Goal: Communication & Community: Answer question/provide support

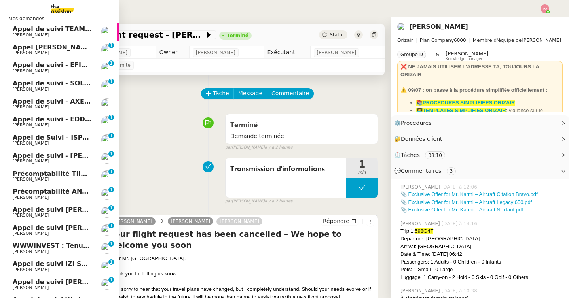
scroll to position [48, 0]
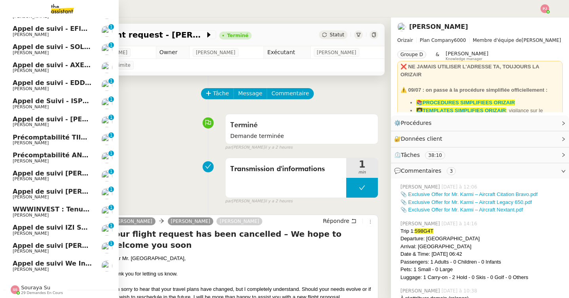
click at [68, 211] on span "WWWINVEST : Tenue comptable - Documents et justificatifs à fournir" at bounding box center [136, 210] width 247 height 8
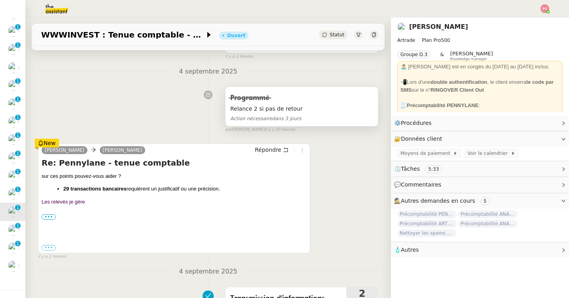
scroll to position [98, 0]
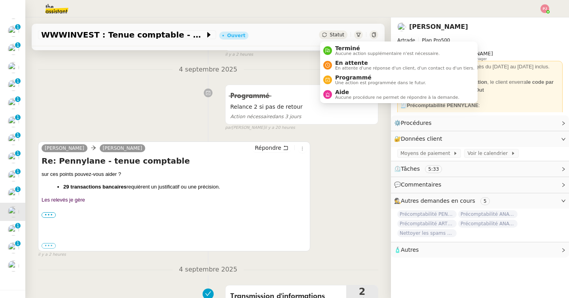
click at [337, 36] on span "Statut" at bounding box center [337, 35] width 15 height 6
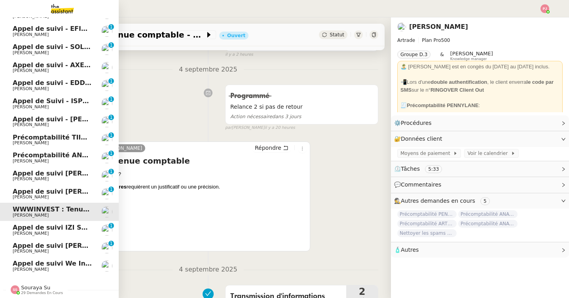
click at [30, 283] on span "Souraya Su 29 demandes en cours" at bounding box center [62, 287] width 119 height 17
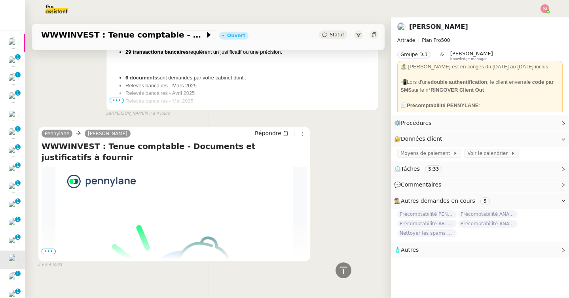
scroll to position [751, 0]
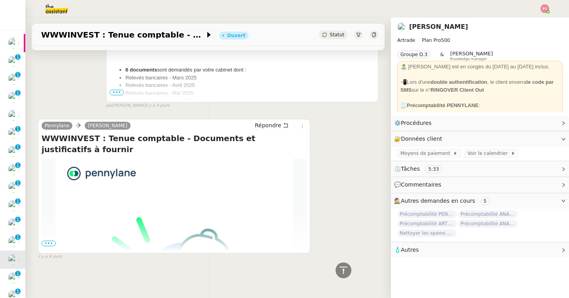
click at [50, 243] on span "•••" at bounding box center [49, 244] width 14 height 6
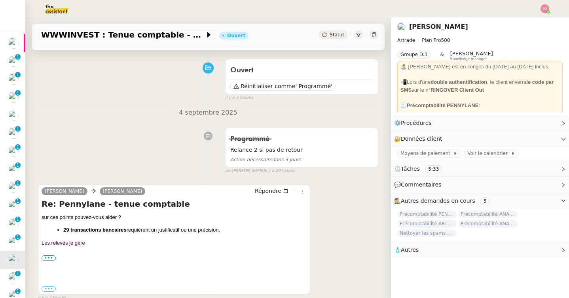
scroll to position [0, 0]
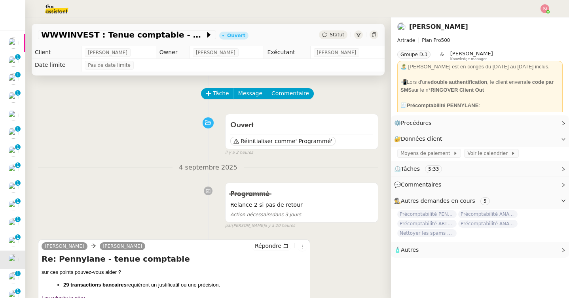
click at [341, 35] on span "Statut" at bounding box center [337, 35] width 15 height 6
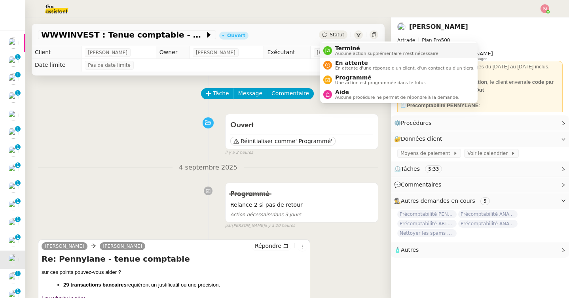
click at [347, 52] on span "Aucune action supplémentaire n'est nécessaire." at bounding box center [387, 53] width 104 height 4
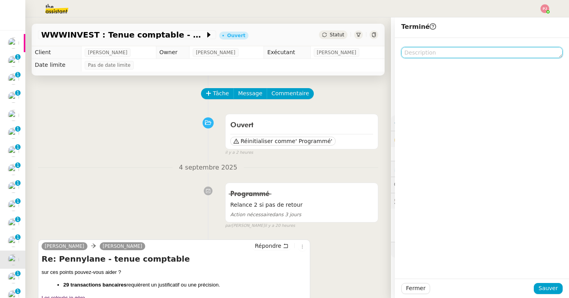
click at [441, 54] on textarea at bounding box center [481, 52] width 161 height 11
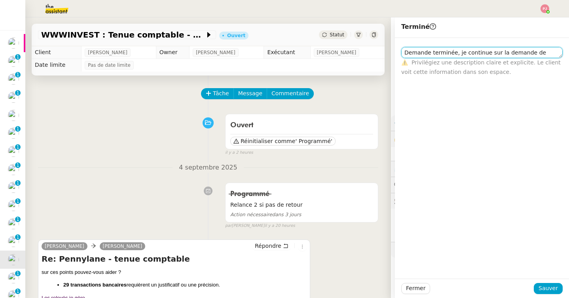
scroll to position [0, 0]
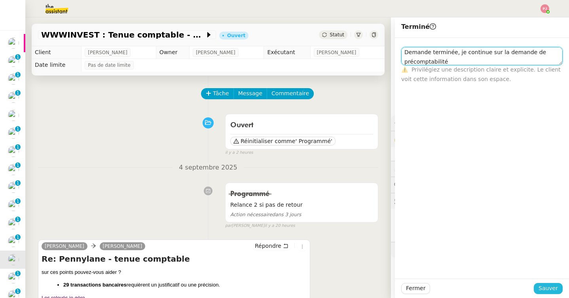
type textarea "Demande terminée, je continue sur la demande de précomptabilité"
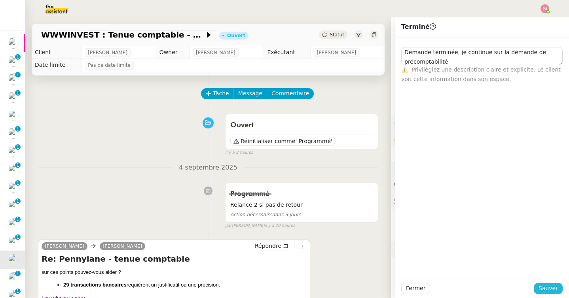
click at [544, 293] on span "Sauver" at bounding box center [548, 288] width 19 height 9
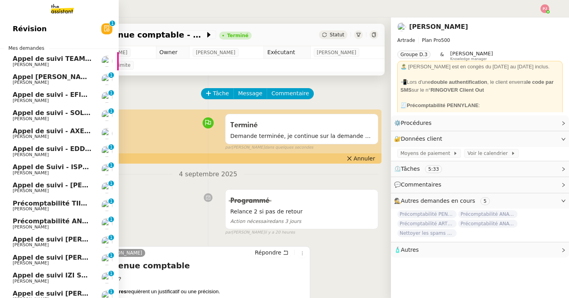
click at [36, 207] on span "[PERSON_NAME]" at bounding box center [31, 209] width 36 height 5
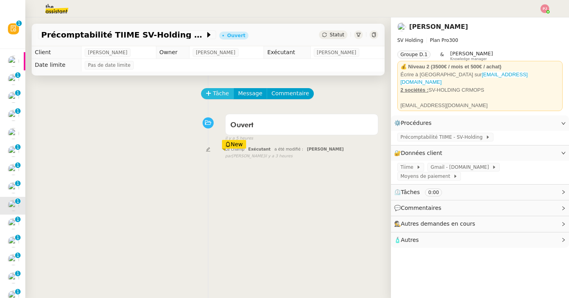
click at [211, 98] on button "Tâche" at bounding box center [217, 93] width 33 height 11
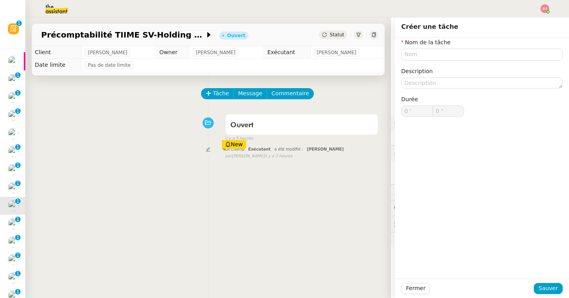
click at [350, 138] on div "il y a 5 heures" at bounding box center [301, 138] width 153 height 7
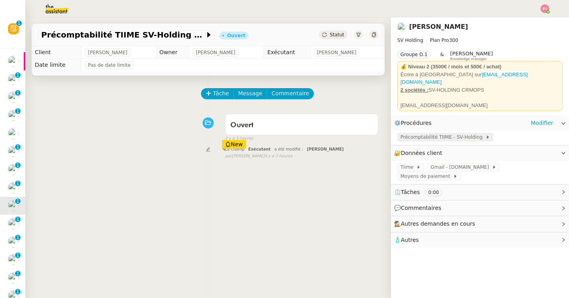
click at [416, 134] on span "Précomptabilité TIIME - SV-Holding" at bounding box center [442, 137] width 85 height 8
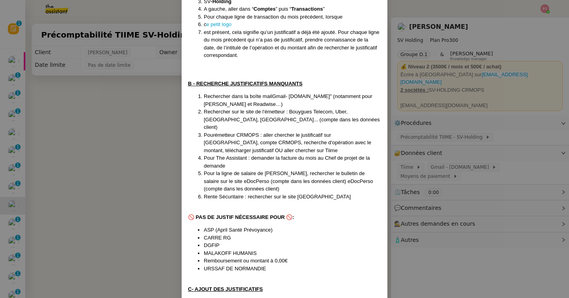
scroll to position [314, 0]
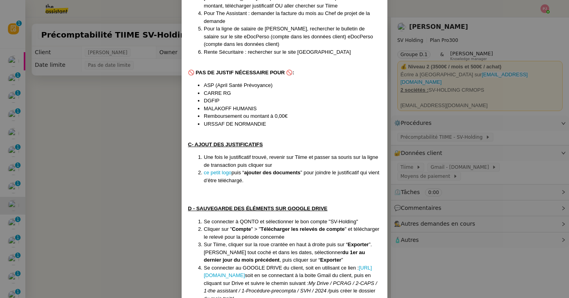
click at [84, 192] on nz-modal-container "Créée le [DATE] Contexte : [PERSON_NAME] souhaite que nous nous occupions de tr…" at bounding box center [284, 149] width 569 height 298
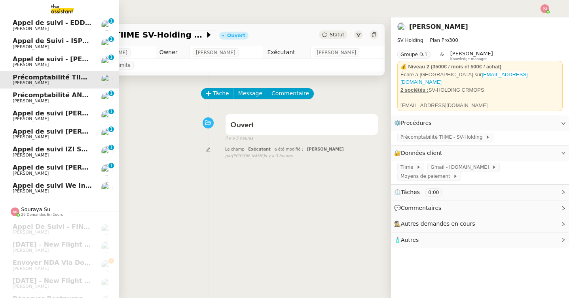
scroll to position [0, 0]
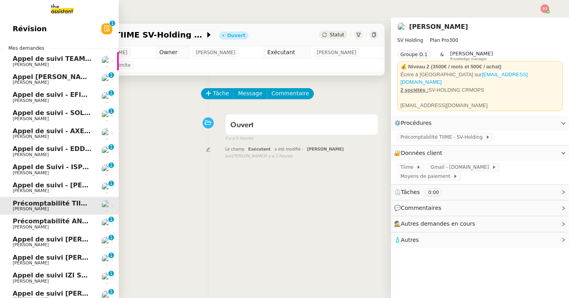
click at [65, 74] on span "Appel [PERSON_NAME] - AIRMOB" at bounding box center [71, 77] width 117 height 8
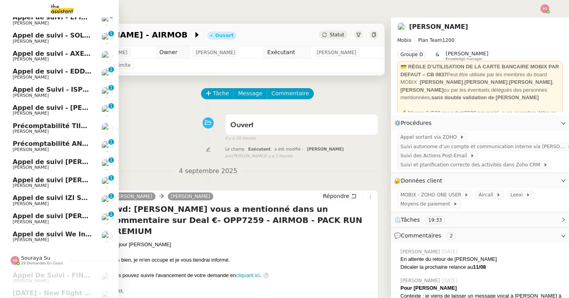
scroll to position [78, 0]
click at [67, 237] on span "Appel de suivi We Invest / [PERSON_NAME]" at bounding box center [90, 234] width 154 height 8
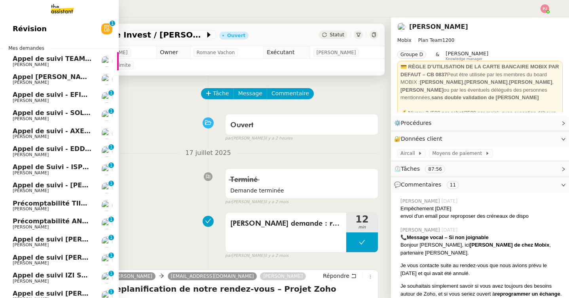
click at [69, 93] on span "Appel de suivi - EFIMOVE - [PERSON_NAME]" at bounding box center [90, 95] width 155 height 8
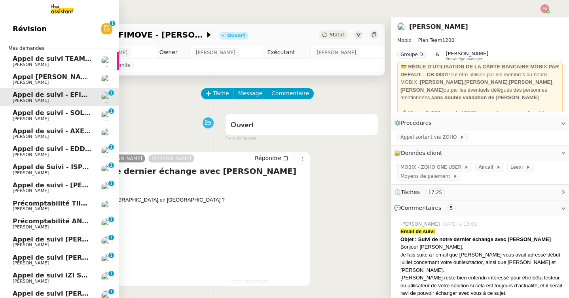
click at [72, 59] on span "Appel de suivi TEAMRESA - [PERSON_NAME]" at bounding box center [91, 59] width 157 height 8
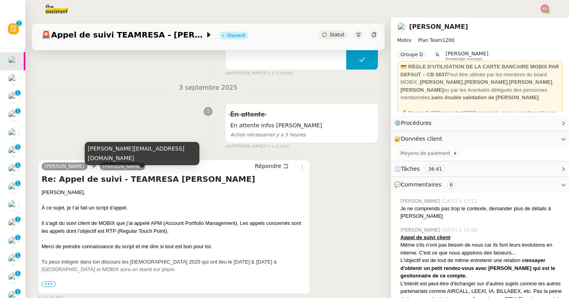
scroll to position [87, 0]
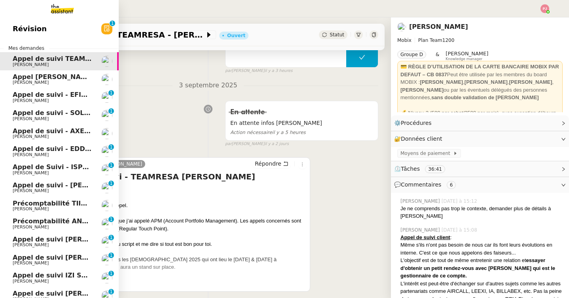
click at [32, 97] on span "Appel de suivi - EFIMOVE - [PERSON_NAME]" at bounding box center [90, 95] width 155 height 8
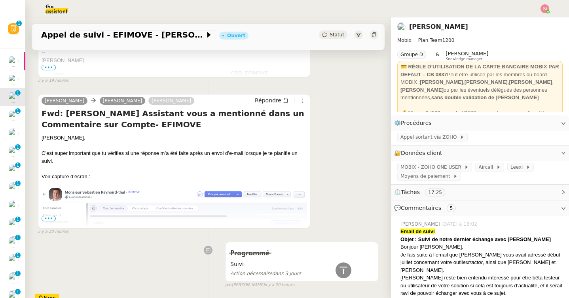
scroll to position [237, 0]
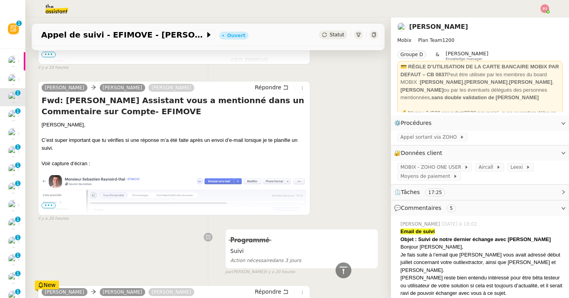
click at [49, 209] on span "•••" at bounding box center [49, 206] width 14 height 6
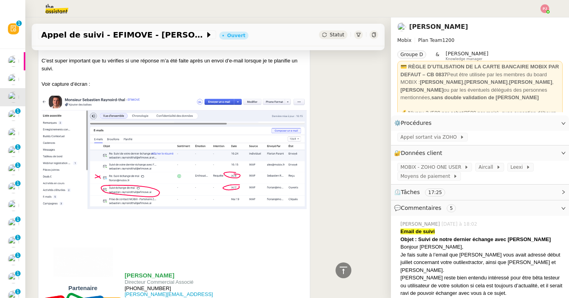
scroll to position [276, 0]
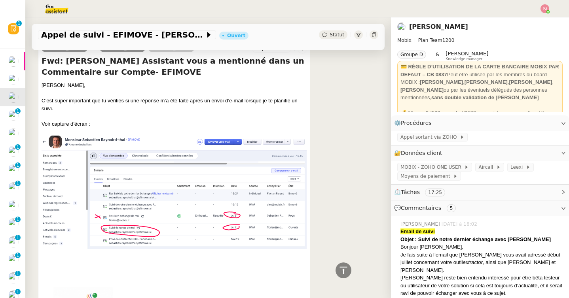
click at [122, 166] on img at bounding box center [174, 193] width 265 height 114
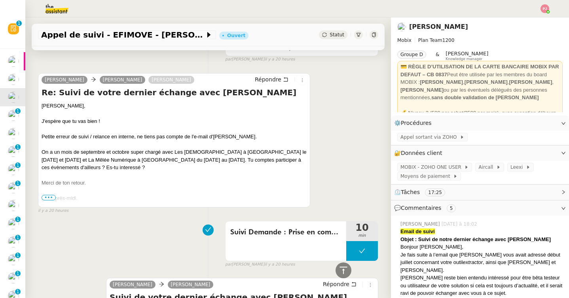
scroll to position [852, 0]
click at [51, 197] on span "•••" at bounding box center [49, 198] width 14 height 6
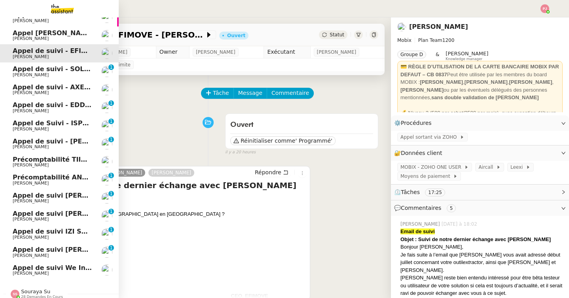
scroll to position [30, 0]
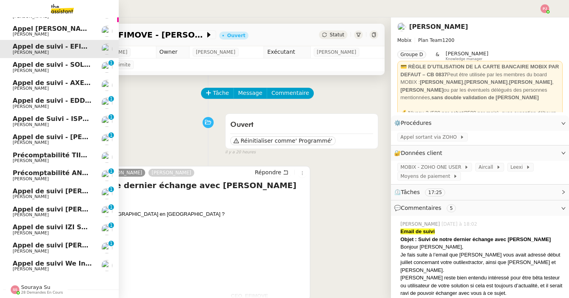
click at [63, 152] on span "Précomptabilité TIIME SV-Holding - [DATE]" at bounding box center [88, 156] width 151 height 8
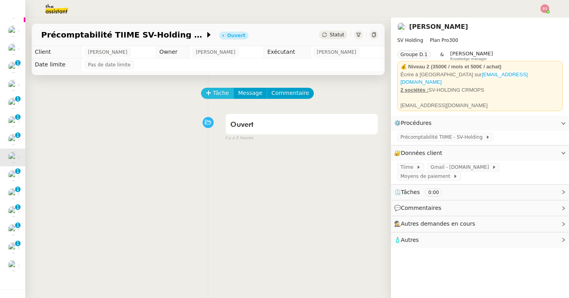
click at [216, 90] on span "Tâche" at bounding box center [221, 93] width 16 height 9
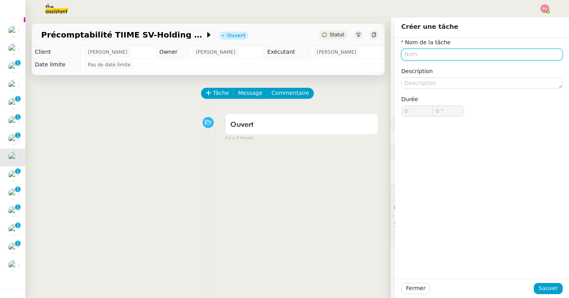
click at [483, 55] on input "text" at bounding box center [481, 54] width 161 height 11
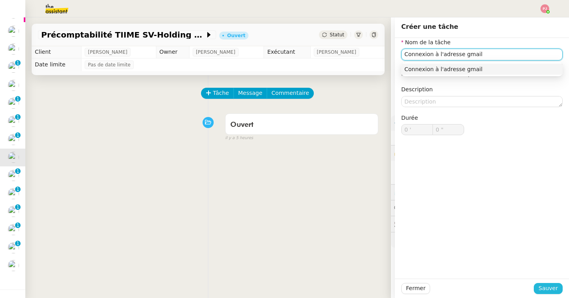
type input "Connexion à l'adresse gmail"
click at [547, 293] on button "Sauver" at bounding box center [548, 288] width 29 height 11
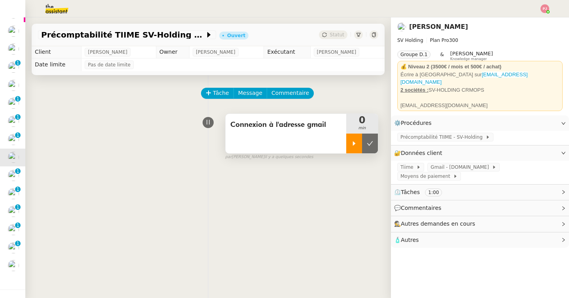
click at [353, 146] on icon at bounding box center [354, 143] width 6 height 6
click at [420, 135] on span "Précomptabilité TIIME - SV-Holding" at bounding box center [442, 137] width 85 height 8
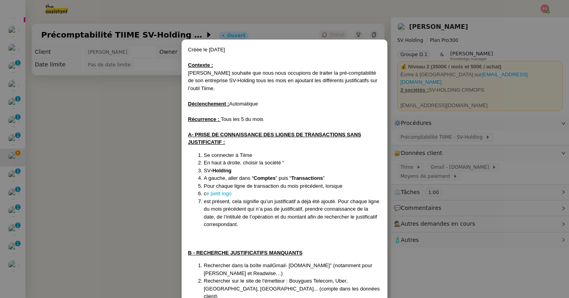
scroll to position [12, 0]
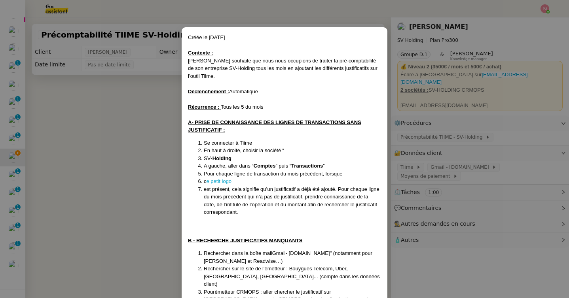
click at [432, 145] on nz-modal-container "Créée le [DATE] Contexte : [PERSON_NAME] souhaite que nous nous occupions de tr…" at bounding box center [284, 149] width 569 height 298
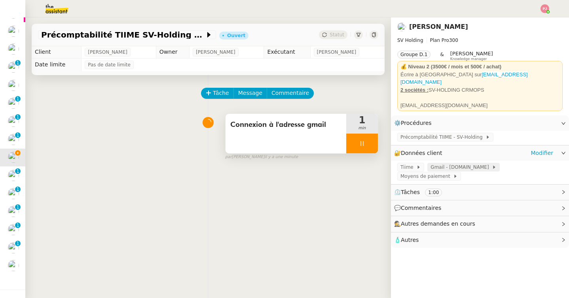
click at [441, 163] on span "Gmail - [DOMAIN_NAME]" at bounding box center [461, 167] width 61 height 8
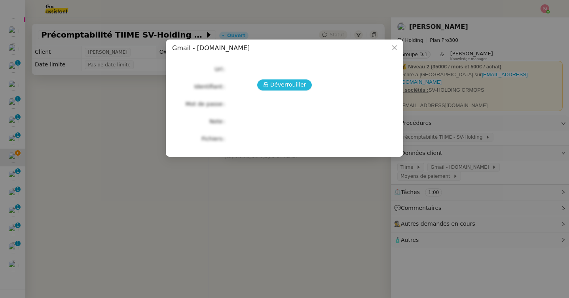
click at [290, 85] on span "Déverrouiller" at bounding box center [288, 84] width 36 height 9
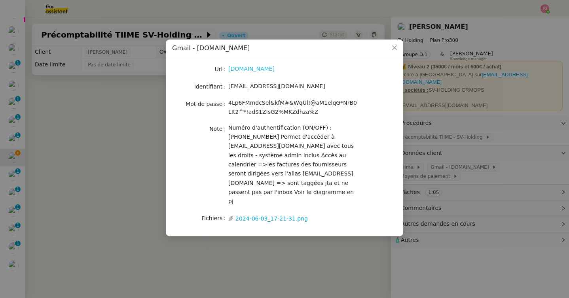
click at [255, 68] on link "[DOMAIN_NAME]" at bounding box center [251, 69] width 46 height 6
drag, startPoint x: 280, startPoint y: 88, endPoint x: 228, endPoint y: 87, distance: 51.5
click at [228, 87] on div "[EMAIL_ADDRESS][DOMAIN_NAME]" at bounding box center [293, 86] width 131 height 9
copy span "[EMAIL_ADDRESS][DOMAIN_NAME]"
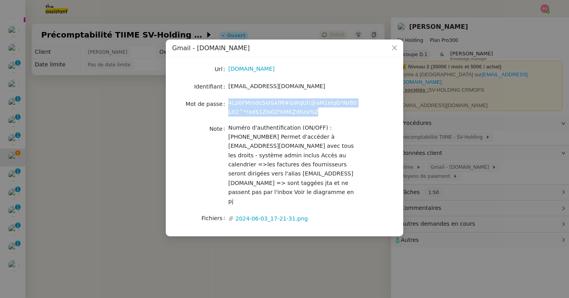
drag, startPoint x: 317, startPoint y: 113, endPoint x: 226, endPoint y: 105, distance: 91.8
click at [226, 105] on nz-form-item "Mot de passe [SECURITY_DATA]" at bounding box center [284, 108] width 225 height 19
copy nz-form-item "4Lp6FMmdcSel&kfM#&WqUl!@aM1elqG*NrB0LIt2^*!ad$1ZIsG2%MKZdhza%Z"
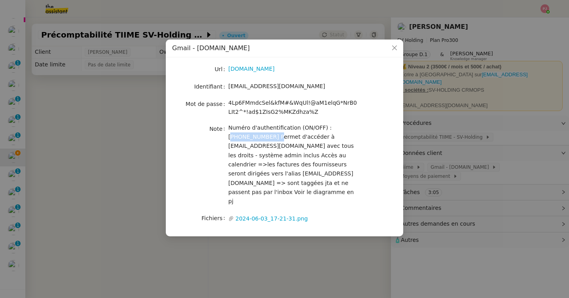
drag, startPoint x: 329, startPoint y: 127, endPoint x: 243, endPoint y: 136, distance: 86.7
click at [243, 136] on span "Numéro d'authentification (ON/OFF) : [PHONE_NUMBER] Permet d'accéder à [EMAIL_A…" at bounding box center [290, 165] width 125 height 80
copy span "33 6 66 70 20 74"
click at [395, 47] on icon "Close" at bounding box center [394, 48] width 6 height 6
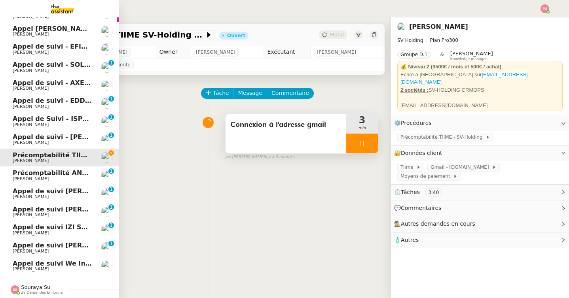
click at [46, 264] on span "Appel de suivi We Invest / [PERSON_NAME]" at bounding box center [90, 264] width 154 height 8
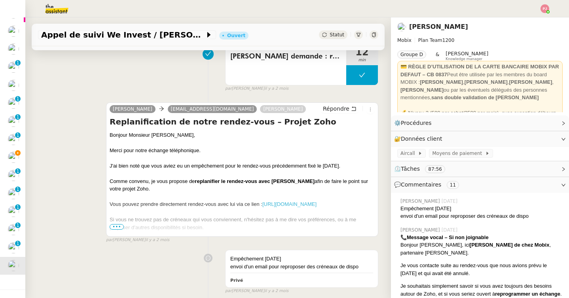
scroll to position [168, 0]
click at [118, 224] on span "•••" at bounding box center [117, 227] width 14 height 6
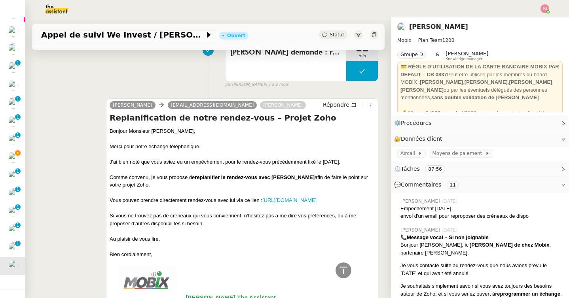
scroll to position [172, 0]
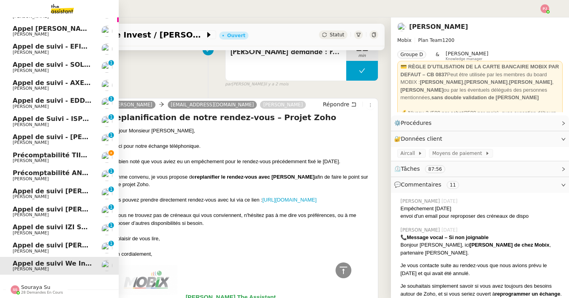
click at [30, 159] on span "[PERSON_NAME]" at bounding box center [31, 160] width 36 height 5
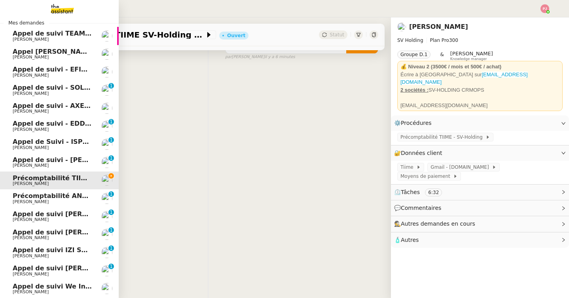
scroll to position [30, 0]
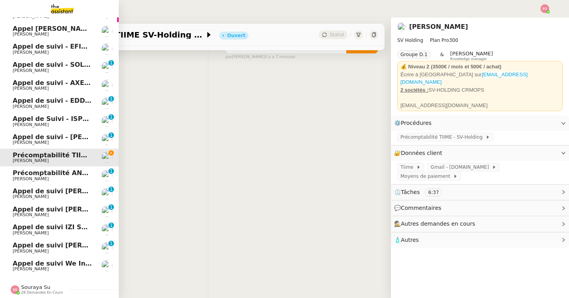
click at [38, 286] on span "Souraya Su" at bounding box center [35, 288] width 29 height 6
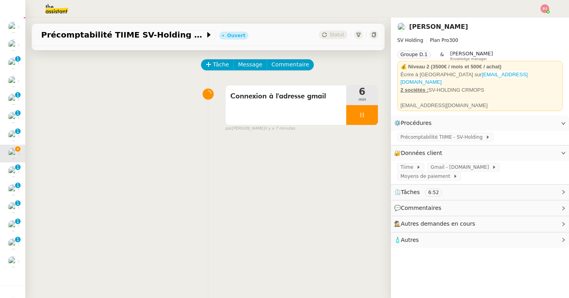
scroll to position [0, 0]
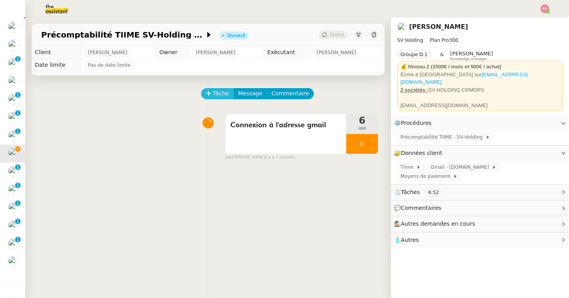
click at [217, 94] on span "Tâche" at bounding box center [221, 93] width 16 height 9
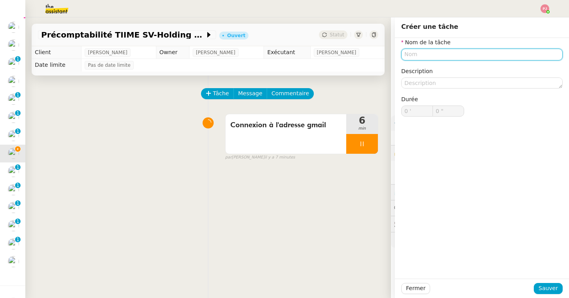
click at [444, 56] on input "text" at bounding box center [481, 54] width 161 height 11
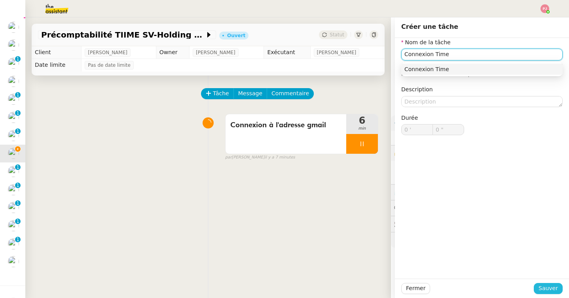
type input "Connexion Time"
click at [543, 284] on button "Sauver" at bounding box center [548, 288] width 29 height 11
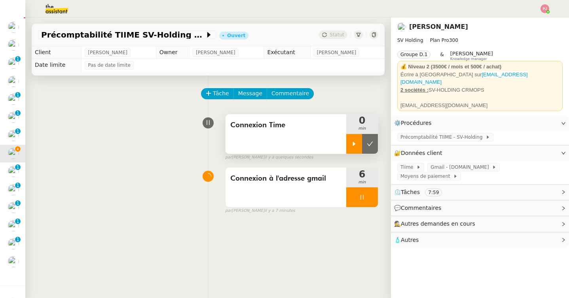
click at [353, 146] on icon at bounding box center [354, 144] width 6 height 6
click at [365, 198] on icon at bounding box center [362, 197] width 6 height 6
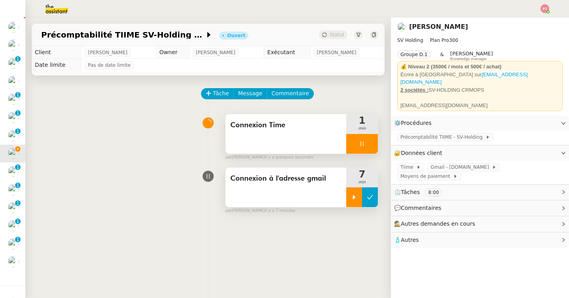
click at [372, 198] on icon at bounding box center [370, 197] width 6 height 6
click at [411, 163] on span "Tiime" at bounding box center [408, 167] width 16 height 8
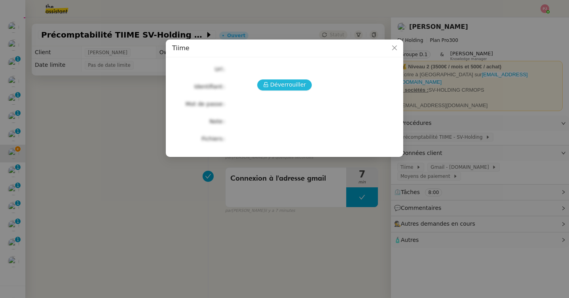
click at [300, 86] on span "Déverrouiller" at bounding box center [288, 84] width 36 height 9
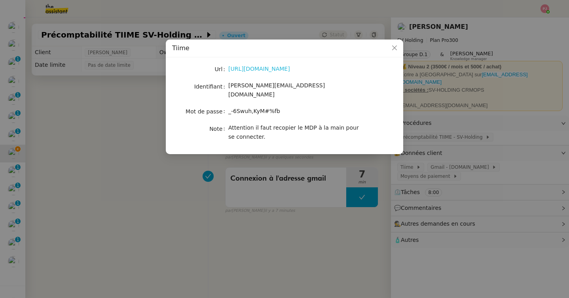
click at [273, 70] on link "[URL][DOMAIN_NAME]" at bounding box center [259, 69] width 62 height 6
click at [416, 134] on nz-modal-container "Tiime Url [URL][DOMAIN_NAME] Identifiant [EMAIL_ADDRESS][DOMAIN_NAME] Mot de pa…" at bounding box center [284, 149] width 569 height 298
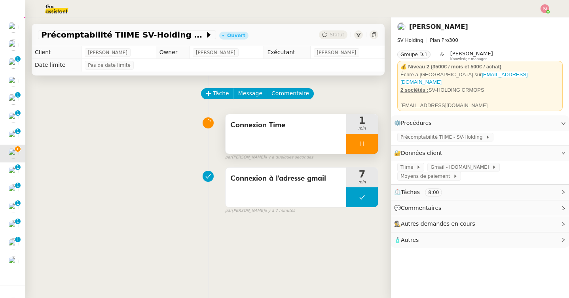
click at [416, 134] on span "Précomptabilité TIIME - SV-Holding" at bounding box center [442, 137] width 85 height 8
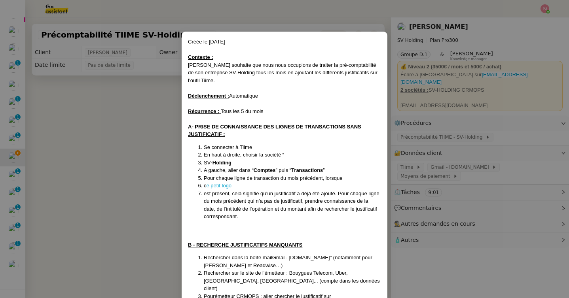
scroll to position [9, 0]
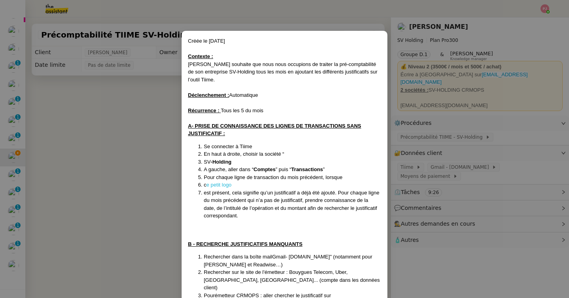
click at [212, 183] on link "e petit logo" at bounding box center [219, 185] width 25 height 6
click at [219, 186] on link "e petit logo" at bounding box center [219, 185] width 25 height 6
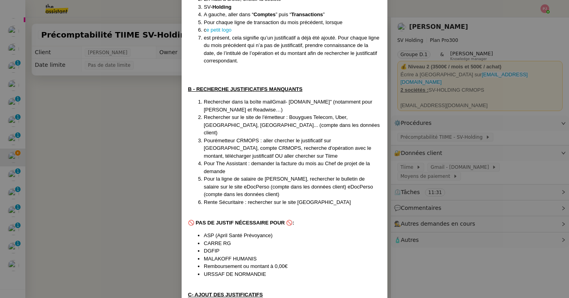
scroll to position [160, 0]
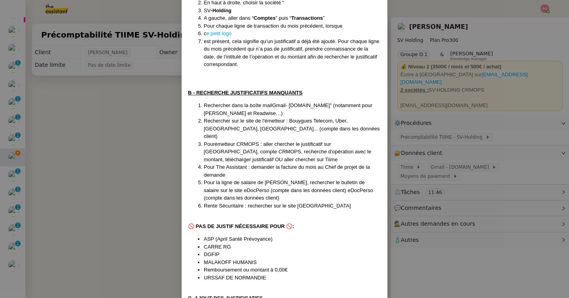
click at [467, 150] on nz-modal-container "Créée le [DATE] Contexte : [PERSON_NAME] souhaite que nous nous occupions de tr…" at bounding box center [284, 149] width 569 height 298
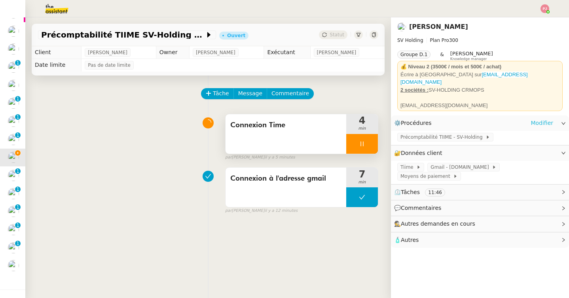
click at [535, 119] on link "Modifier" at bounding box center [542, 123] width 23 height 9
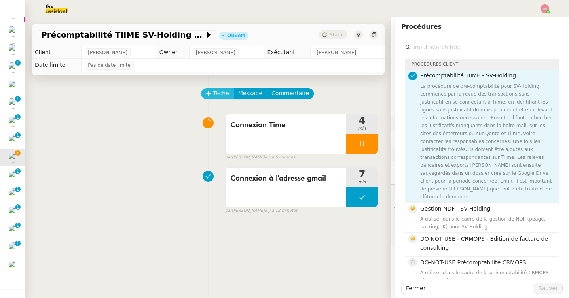
click at [213, 94] on span "Tâche" at bounding box center [221, 93] width 16 height 9
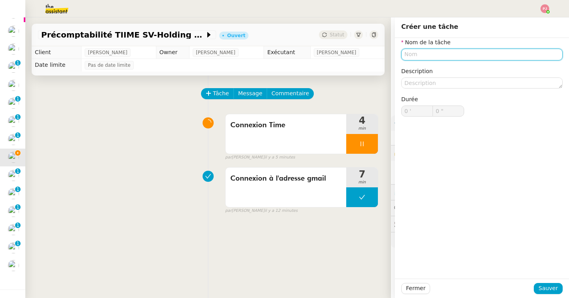
click at [436, 58] on input "text" at bounding box center [481, 54] width 161 height 11
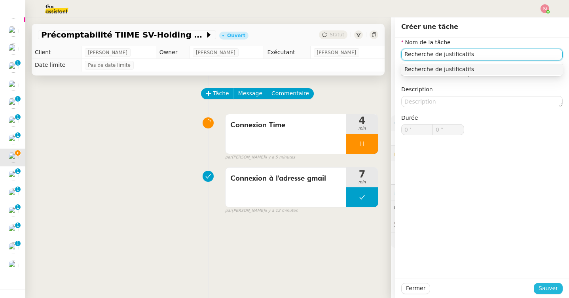
type input "Recherche de justificatifs"
click at [541, 285] on span "Sauver" at bounding box center [548, 288] width 19 height 9
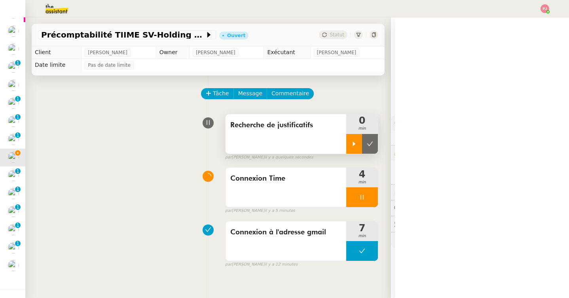
click at [354, 137] on div at bounding box center [354, 144] width 16 height 20
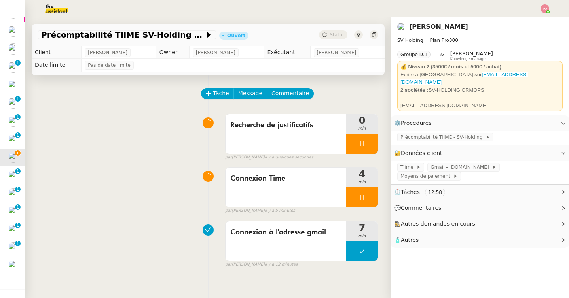
click at [361, 194] on div at bounding box center [362, 198] width 32 height 20
click at [376, 195] on button at bounding box center [370, 198] width 16 height 20
click at [533, 149] on link "Modifier" at bounding box center [542, 153] width 23 height 9
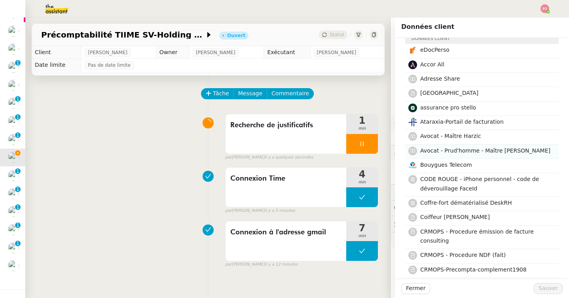
scroll to position [26, 0]
click at [436, 54] on h4 "eDocPerso" at bounding box center [487, 49] width 134 height 9
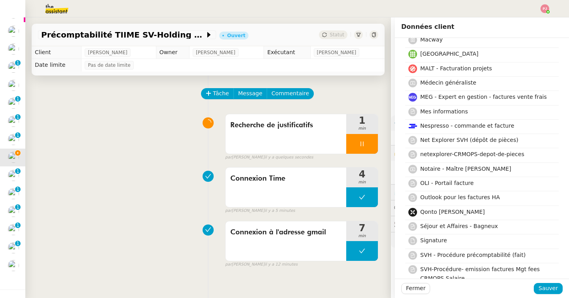
scroll to position [419, 0]
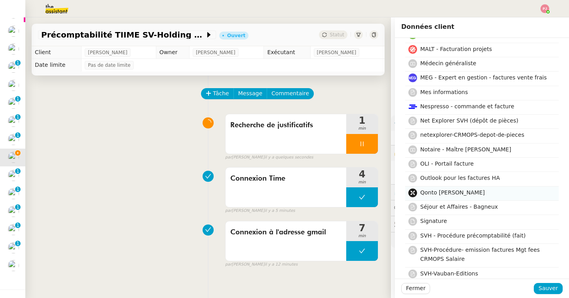
click at [453, 194] on span "Qonto [PERSON_NAME]" at bounding box center [452, 193] width 65 height 6
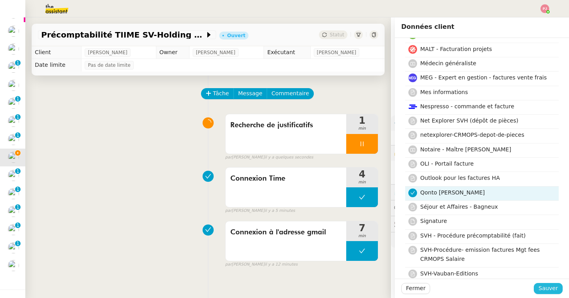
click at [546, 287] on span "Sauver" at bounding box center [548, 288] width 19 height 9
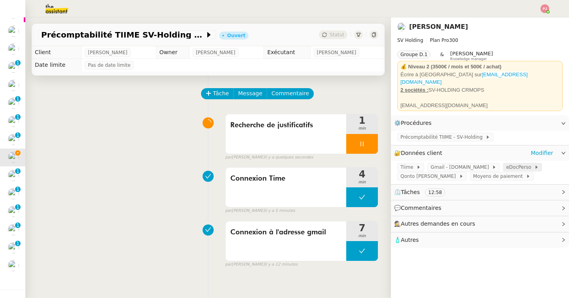
click at [506, 163] on span "eDocPerso" at bounding box center [520, 167] width 28 height 8
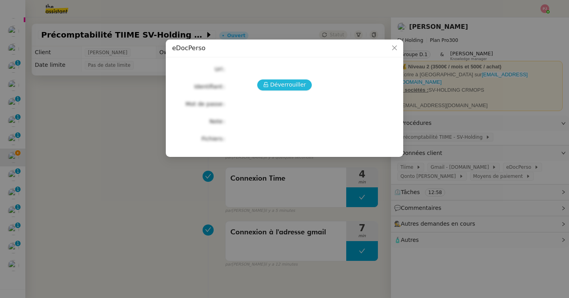
click at [302, 82] on span "Déverrouiller" at bounding box center [288, 84] width 36 height 9
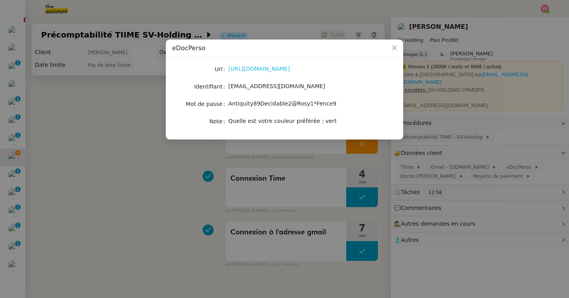
click at [250, 66] on link "[URL][DOMAIN_NAME]" at bounding box center [259, 69] width 62 height 6
drag, startPoint x: 277, startPoint y: 87, endPoint x: 229, endPoint y: 87, distance: 47.5
click at [229, 87] on div "[EMAIL_ADDRESS][DOMAIN_NAME]" at bounding box center [293, 86] width 131 height 9
copy span "[EMAIL_ADDRESS][DOMAIN_NAME]"
click at [417, 133] on nz-modal-container "eDocPerso Url [URL][DOMAIN_NAME] Identifiant [EMAIL_ADDRESS][DOMAIN_NAME] Mot d…" at bounding box center [284, 149] width 569 height 298
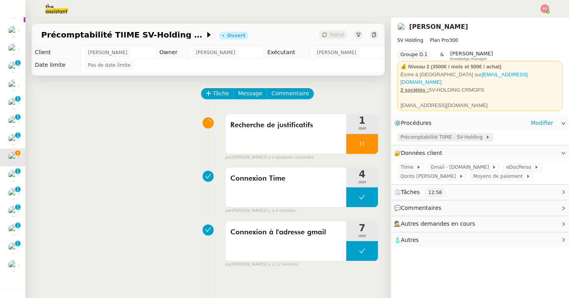
click at [411, 133] on span "Précomptabilité TIIME - SV-Holding" at bounding box center [442, 137] width 85 height 8
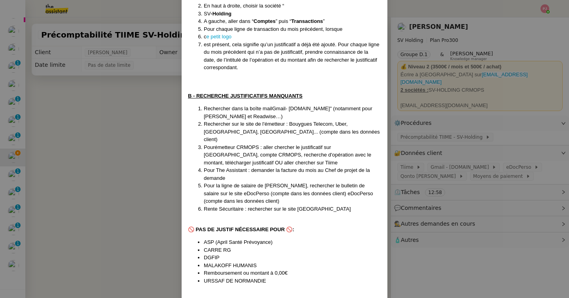
scroll to position [142, 0]
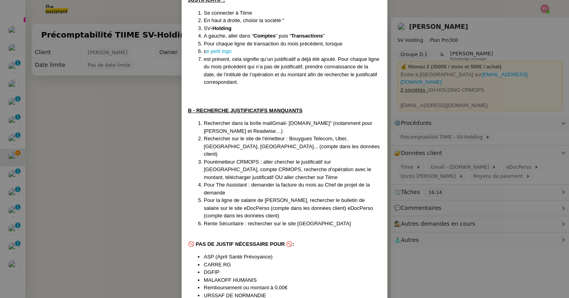
click at [429, 158] on nz-modal-container "Créée le [DATE] Contexte : [PERSON_NAME] souhaite que nous nous occupions de tr…" at bounding box center [284, 149] width 569 height 298
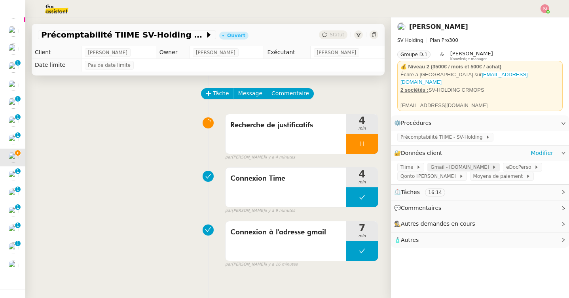
click at [440, 163] on span "Gmail - [DOMAIN_NAME]" at bounding box center [461, 167] width 61 height 8
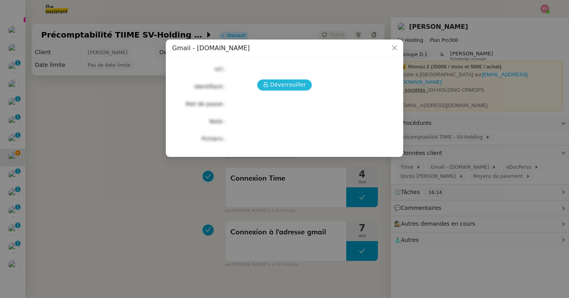
click at [281, 83] on span "Déverrouiller" at bounding box center [288, 84] width 36 height 9
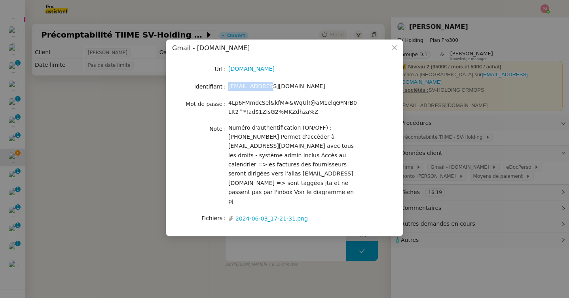
drag, startPoint x: 273, startPoint y: 88, endPoint x: 228, endPoint y: 87, distance: 45.9
click at [228, 87] on nz-form-item "Identifiant [EMAIL_ADDRESS][DOMAIN_NAME]" at bounding box center [284, 86] width 225 height 11
copy nz-form-item "[EMAIL_ADDRESS][DOMAIN_NAME]"
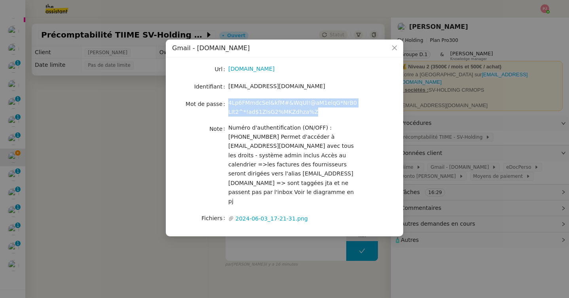
drag, startPoint x: 309, startPoint y: 114, endPoint x: 229, endPoint y: 103, distance: 81.1
click at [229, 103] on div "4Lp6FMmdcSel&kfM#&WqUl!@aM1elqG*NrB0LIt2^*!ad$1ZIsG2%MKZdhza%Z" at bounding box center [293, 108] width 131 height 19
copy span "4Lp6FMmdcSel&kfM#&WqUl!@aM1elqG*NrB0LIt2^*!ad$1ZIsG2%MKZdhza%Z"
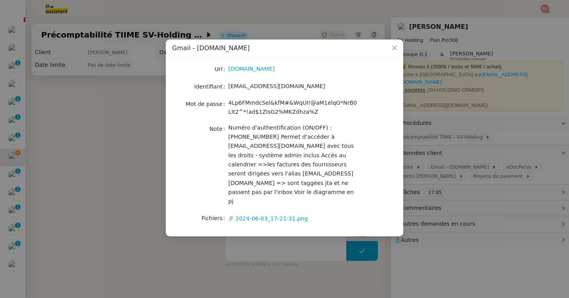
click at [149, 113] on nz-modal-container "Gmail - [DOMAIN_NAME] Url [DOMAIN_NAME] Identifiant [EMAIL_ADDRESS][DOMAIN_NAME…" at bounding box center [284, 149] width 569 height 298
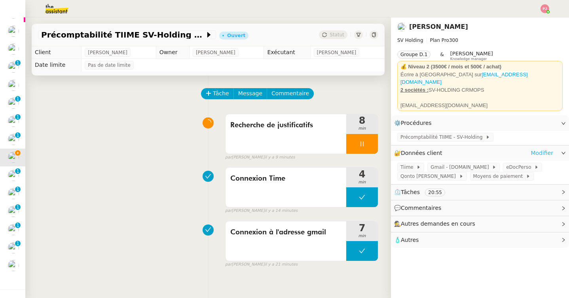
click at [545, 149] on link "Modifier" at bounding box center [542, 153] width 23 height 9
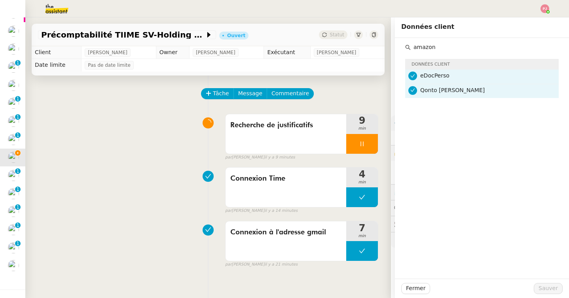
type input "amazon"
click at [357, 97] on div "Tâche Message Commentaire" at bounding box center [290, 97] width 176 height 19
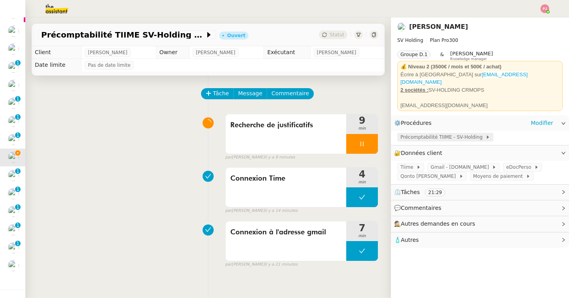
click at [421, 134] on span "Précomptabilité TIIME - SV-Holding" at bounding box center [442, 137] width 85 height 8
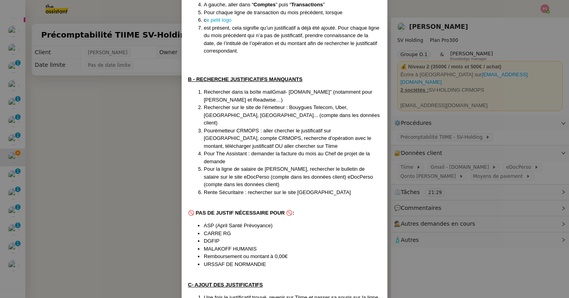
scroll to position [176, 0]
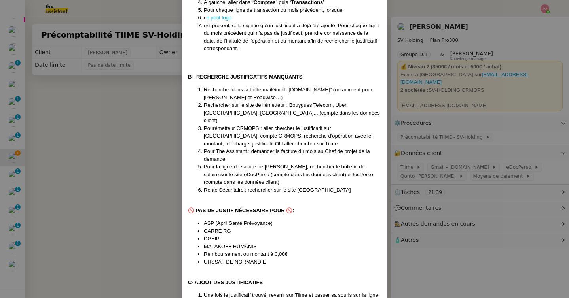
click at [163, 150] on nz-modal-container "Créée le [DATE] Contexte : [PERSON_NAME] souhaite que nous nous occupions de tr…" at bounding box center [284, 149] width 569 height 298
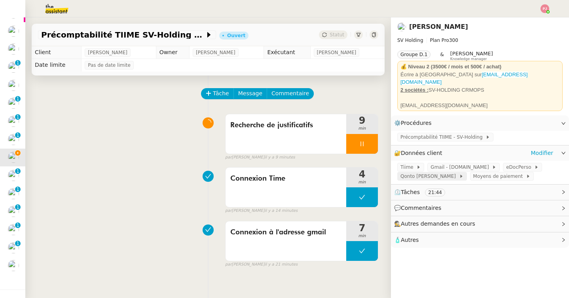
click at [421, 173] on span "Qonto [PERSON_NAME]" at bounding box center [429, 177] width 59 height 8
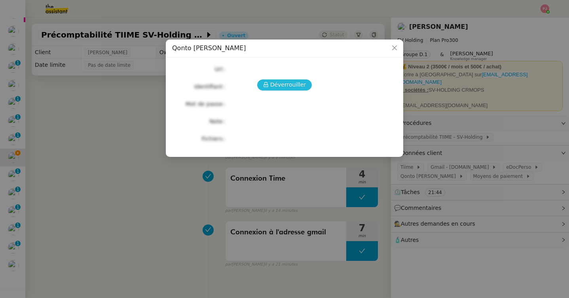
click at [298, 80] on span "Déverrouiller" at bounding box center [288, 84] width 36 height 9
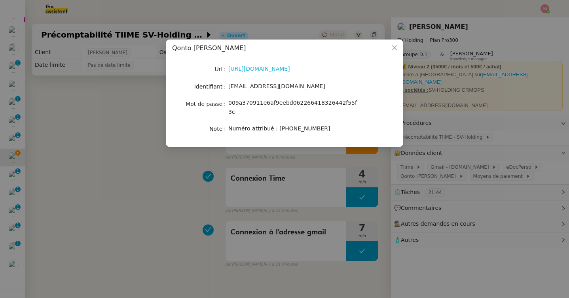
click at [262, 68] on link "[URL][DOMAIN_NAME]" at bounding box center [259, 69] width 62 height 6
drag, startPoint x: 276, startPoint y: 93, endPoint x: 228, endPoint y: 87, distance: 48.7
click at [228, 87] on div "Url [URL][DOMAIN_NAME] Identifiant [EMAIL_ADDRESS][DOMAIN_NAME] Mot de passe [S…" at bounding box center [284, 99] width 225 height 71
click at [282, 85] on div "[EMAIL_ADDRESS][DOMAIN_NAME]" at bounding box center [293, 86] width 131 height 9
drag, startPoint x: 270, startPoint y: 85, endPoint x: 228, endPoint y: 87, distance: 42.4
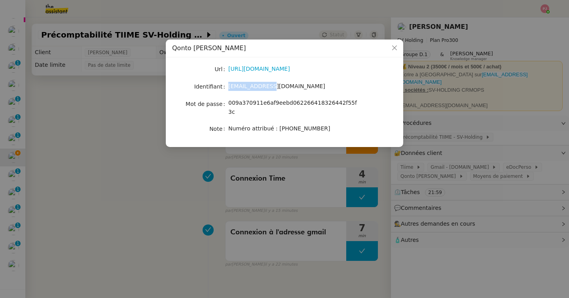
click at [228, 87] on nz-form-item "Identifiant [EMAIL_ADDRESS][DOMAIN_NAME]" at bounding box center [284, 86] width 225 height 11
copy nz-form-item "[EMAIL_ADDRESS][DOMAIN_NAME]"
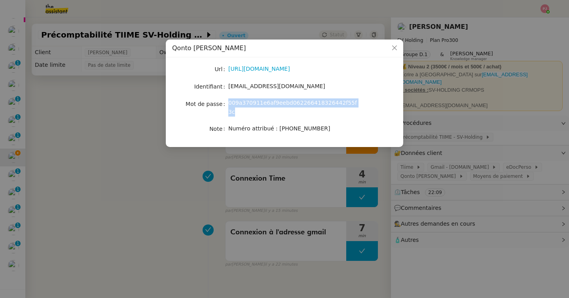
drag, startPoint x: 365, startPoint y: 106, endPoint x: 229, endPoint y: 103, distance: 136.6
click at [229, 103] on nz-form-item "Mot de passe [SECURITY_DATA]" at bounding box center [284, 108] width 225 height 19
copy span "009a370911e6af9eebd062266418326442f55f3c"
click at [452, 160] on nz-modal-container "Qonto [PERSON_NAME] [URL][DOMAIN_NAME] Identifiant [EMAIL_ADDRESS][DOMAIN_NAME]…" at bounding box center [284, 149] width 569 height 298
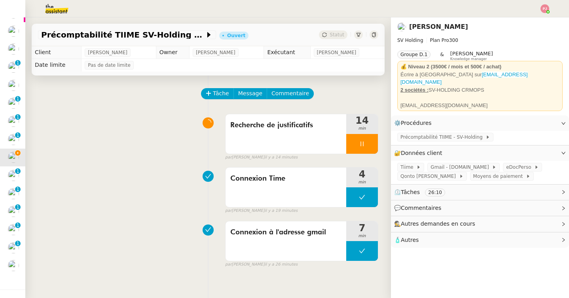
click at [283, 100] on div "Tâche Message Commentaire" at bounding box center [290, 97] width 176 height 19
click at [217, 89] on button "Tâche" at bounding box center [217, 93] width 33 height 11
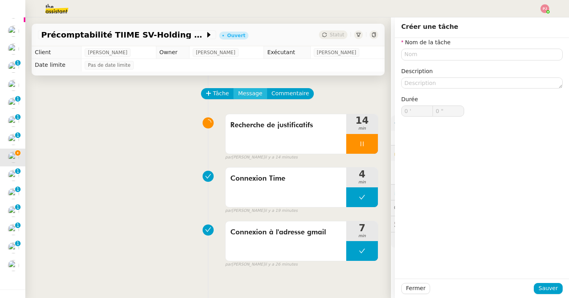
click at [250, 92] on span "Message" at bounding box center [250, 93] width 24 height 9
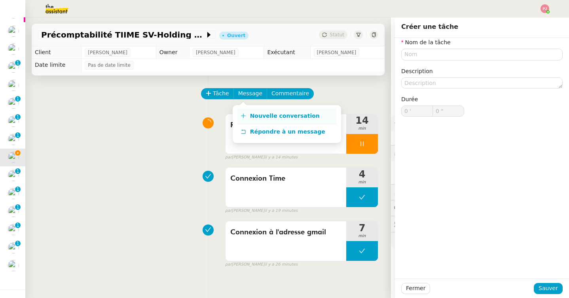
click at [317, 114] on link "Nouvelle conversation" at bounding box center [286, 116] width 99 height 16
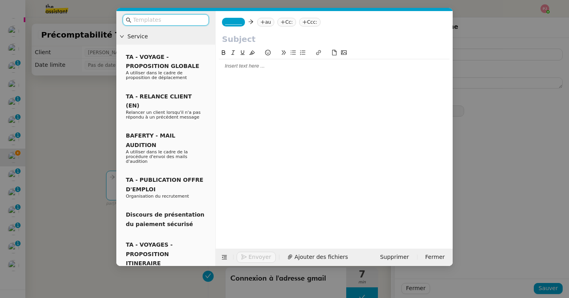
click at [246, 68] on div at bounding box center [334, 66] width 231 height 7
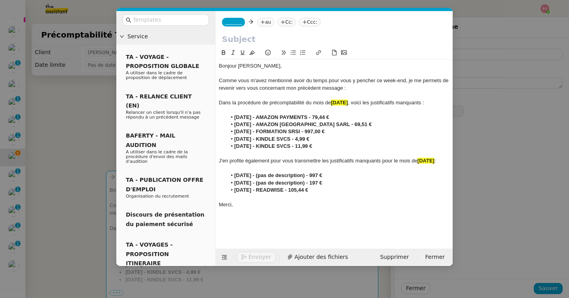
click at [247, 44] on input "text" at bounding box center [334, 39] width 224 height 12
paste input "Précomptabilité [DATE] et [DATE] - SV HOLDING"
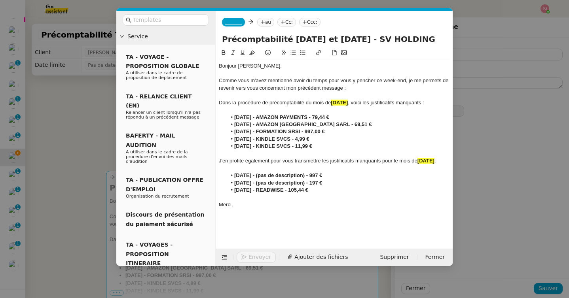
drag, startPoint x: 319, startPoint y: 39, endPoint x: 284, endPoint y: 39, distance: 35.2
click at [284, 39] on input "Précomptabilité [DATE] et [DATE] - SV HOLDING" at bounding box center [334, 39] width 224 height 12
type input "Précomptabilité [DATE] - SV HOLDING"
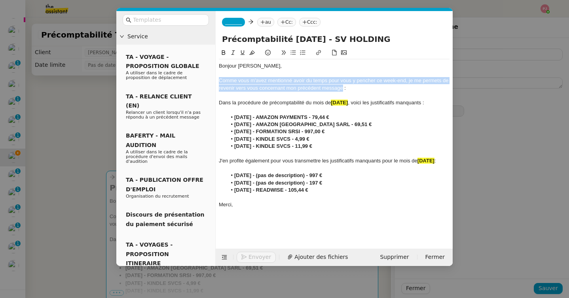
drag, startPoint x: 343, startPoint y: 89, endPoint x: 210, endPoint y: 82, distance: 133.5
click at [210, 82] on nz-layout "Service TA - VOYAGE - PROPOSITION GLOBALE A utiliser dans le cadre de propositi…" at bounding box center [284, 138] width 336 height 255
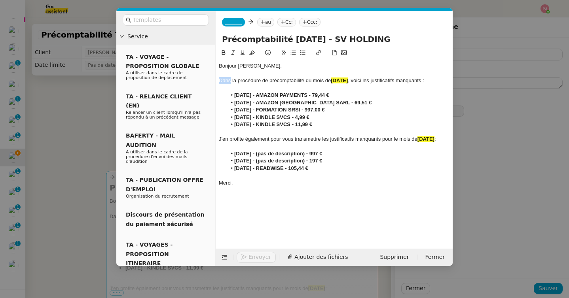
drag, startPoint x: 231, startPoint y: 83, endPoint x: 209, endPoint y: 83, distance: 23.0
click at [209, 83] on nz-layout "Service TA - VOYAGE - PROPOSITION GLOBALE A utiliser dans le cadre de propositi…" at bounding box center [284, 138] width 336 height 255
drag, startPoint x: 368, startPoint y: 80, endPoint x: 344, endPoint y: 81, distance: 24.5
click at [344, 81] on div "Concernant la procédure de précomptabilité du mois de [DATE] , voici les justif…" at bounding box center [334, 80] width 231 height 7
drag, startPoint x: 333, startPoint y: 166, endPoint x: 218, endPoint y: 141, distance: 117.7
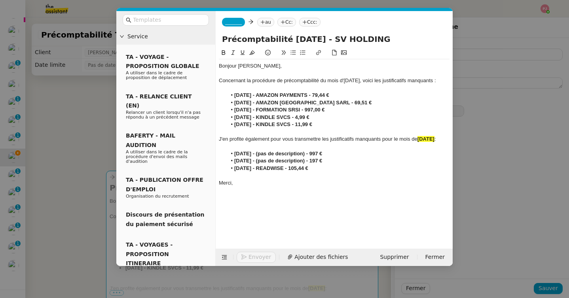
click at [218, 141] on nz-spin "Bonjour [PERSON_NAME]﻿, Concernant la procédure de précomptabilité du mois d'[D…" at bounding box center [334, 144] width 237 height 192
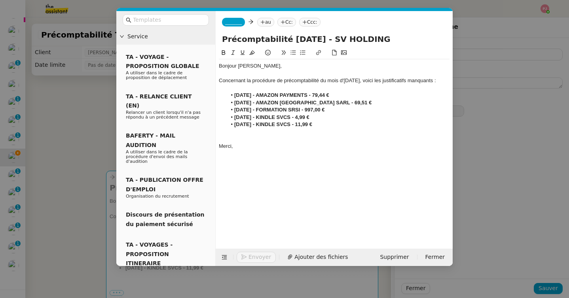
drag, startPoint x: 335, startPoint y: 110, endPoint x: 230, endPoint y: 95, distance: 106.3
click at [230, 95] on ul "[DATE] - AMAZON PAYMENTS - 79,44 € [DATE] - AMAZON [GEOGRAPHIC_DATA] SARL - 69,…" at bounding box center [334, 110] width 231 height 36
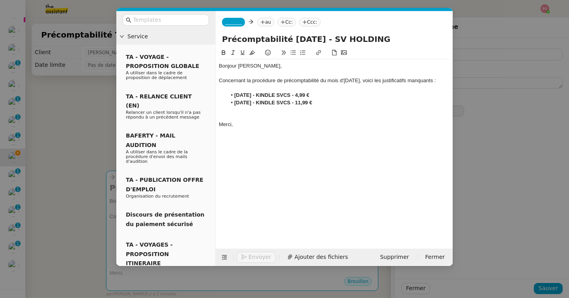
click at [240, 94] on strong "[DATE] - KINDLE SVCS - 4,99 €" at bounding box center [271, 95] width 75 height 6
click at [306, 95] on strong "[DATE] - KINDLE SVCS - 4,99 €" at bounding box center [271, 95] width 75 height 6
click at [300, 95] on strong "[DATE] - KINDLE SVCS - 5,99 €" at bounding box center [271, 95] width 75 height 6
click at [309, 102] on strong "[DATE] - KINDLE SVCS - 11,99 €" at bounding box center [273, 103] width 78 height 6
click at [245, 101] on strong "[DATE] - KINDLE SVCS - 10,99 €" at bounding box center [273, 103] width 78 height 6
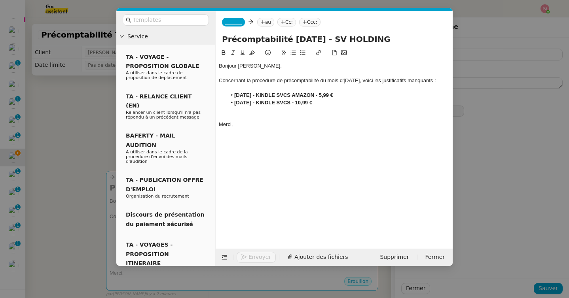
click at [301, 102] on strong "[DATE] - KINDLE SVCS - 10,99 €" at bounding box center [273, 103] width 78 height 6
drag, startPoint x: 350, startPoint y: 102, endPoint x: 235, endPoint y: 94, distance: 115.1
click at [235, 94] on ul "[DATE] - KINDLE SVCS AMAZON - 5,99 € [DATE] - KINDLE SVCS AMAZON - 10,99 €" at bounding box center [334, 99] width 231 height 15
copy ul "[DATE] - KINDLE SVCS AMAZON - 5,99 € [DATE] - KINDLE SVCS AMAZON - 10,99 €"
click at [356, 106] on div at bounding box center [334, 109] width 231 height 7
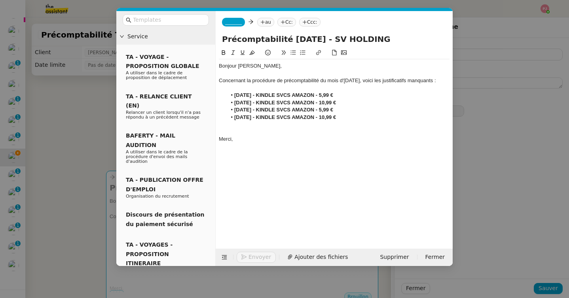
drag, startPoint x: 354, startPoint y: 116, endPoint x: 233, endPoint y: 115, distance: 121.1
click at [233, 115] on li "[DATE] - KINDLE SVCS AMAZON - 10,99 €" at bounding box center [338, 117] width 223 height 7
copy strong "[DATE] - KINDLE SVCS AMAZON - 10,99 €"
click at [353, 118] on li "[DATE] - KINDLE SVCS AMAZON - 10,99 €" at bounding box center [338, 117] width 223 height 7
click at [239, 110] on strong "[DATE] - KINDLE SVCS AMAZON - 5,99 €" at bounding box center [283, 110] width 99 height 6
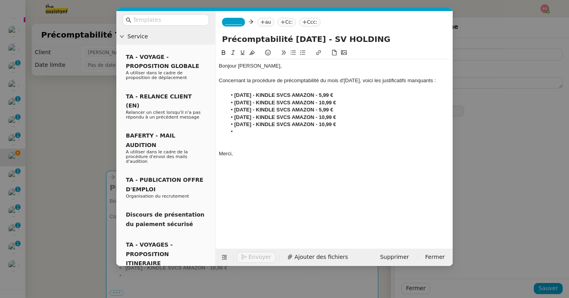
click at [330, 108] on strong "[DATE] - KINDLE SVCS AMAZON - 5,99 €" at bounding box center [283, 110] width 99 height 6
click at [333, 119] on strong "[DATE] - KINDLE SVCS AMAZON - 10,99 €" at bounding box center [285, 117] width 102 height 6
click at [336, 125] on strong "[DATE] - KINDLE SVCS AMAZON - 10,99 €" at bounding box center [285, 124] width 102 height 6
click at [310, 130] on li at bounding box center [338, 131] width 223 height 7
click at [372, 132] on li "[DATE] - SV HOLDING CLOSING ACCOUNT - +30 000,35€" at bounding box center [338, 131] width 223 height 7
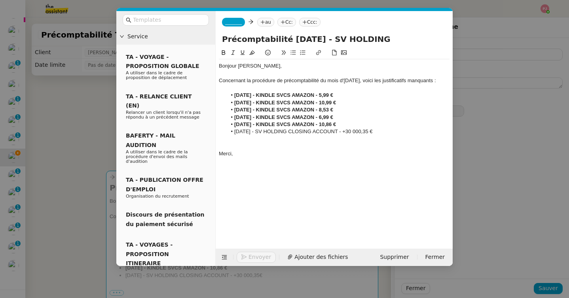
click at [380, 132] on li "[DATE] - SV HOLDING CLOSING ACCOUNT - +30 000,35 €" at bounding box center [338, 131] width 223 height 7
drag, startPoint x: 345, startPoint y: 140, endPoint x: 259, endPoint y: 140, distance: 86.3
click at [259, 140] on li "[DATE] - SV-HOLDING frais bancaire crypto" at bounding box center [338, 139] width 223 height 7
click at [253, 54] on icon at bounding box center [252, 53] width 6 height 6
click at [305, 151] on div at bounding box center [334, 153] width 231 height 7
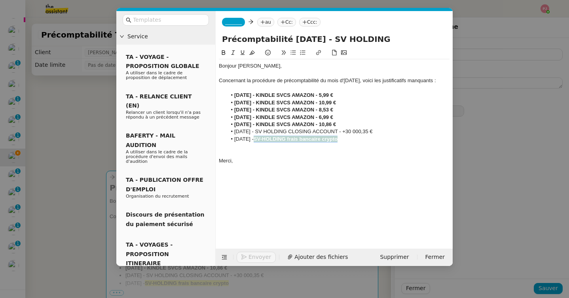
drag, startPoint x: 343, startPoint y: 139, endPoint x: 258, endPoint y: 139, distance: 84.3
click at [258, 139] on li "[DATE] - SV-HOLDING frais bancaire crypto" at bounding box center [338, 139] width 223 height 7
click at [252, 53] on icon at bounding box center [252, 53] width 6 height 4
click at [368, 140] on li "[DATE] - SV-HOLDING frais bancaire crypto" at bounding box center [338, 139] width 223 height 7
click at [354, 140] on strong "SV-HOLDING frais bancaire crypto - 241€" at bounding box center [304, 139] width 100 height 6
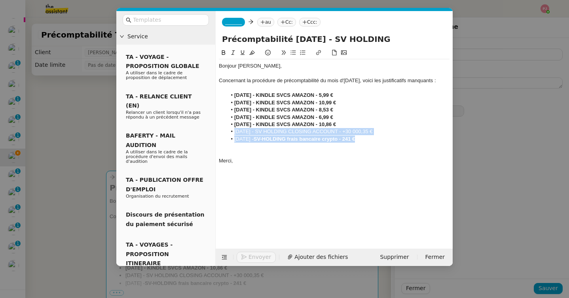
drag, startPoint x: 366, startPoint y: 141, endPoint x: 230, endPoint y: 135, distance: 136.7
click at [230, 135] on ul "[DATE] - KINDLE SVCS AMAZON - 5,99 € [DATE] - KINDLE SVCS AMAZON - 10,99 € [DAT…" at bounding box center [334, 117] width 231 height 51
click at [223, 49] on button at bounding box center [223, 52] width 9 height 9
click at [276, 133] on strong "[DATE] - SV HOLDING CLOSING ACCOUNT - +30 000,35 €" at bounding box center [304, 132] width 140 height 6
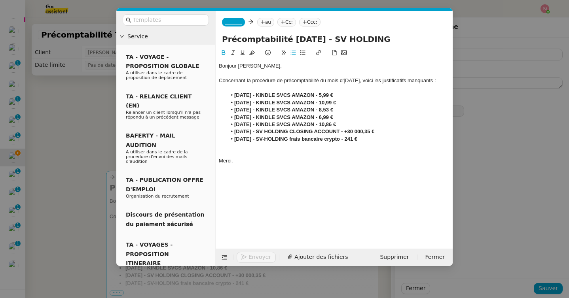
click at [251, 153] on div at bounding box center [334, 153] width 231 height 7
click at [74, 72] on nz-modal-container "Service TA - VOYAGE - PROPOSITION GLOBALE A utiliser dans le cadre de propositi…" at bounding box center [284, 149] width 569 height 298
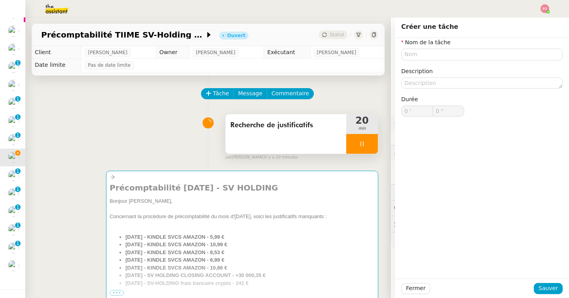
click at [359, 141] on icon at bounding box center [362, 144] width 6 height 6
click at [368, 142] on icon at bounding box center [370, 144] width 6 height 6
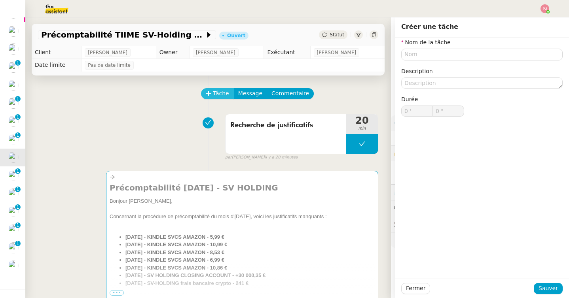
click at [222, 95] on span "Tâche" at bounding box center [221, 93] width 16 height 9
click at [427, 54] on input "text" at bounding box center [481, 54] width 161 height 11
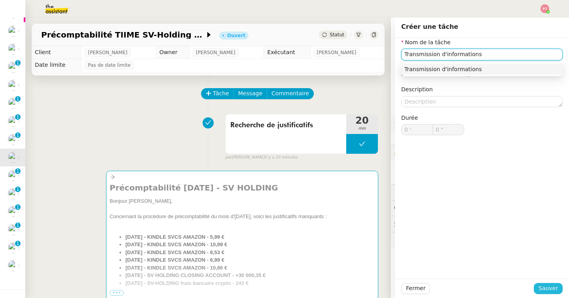
type input "Transmission d'informations"
click at [544, 292] on span "Sauver" at bounding box center [548, 288] width 19 height 9
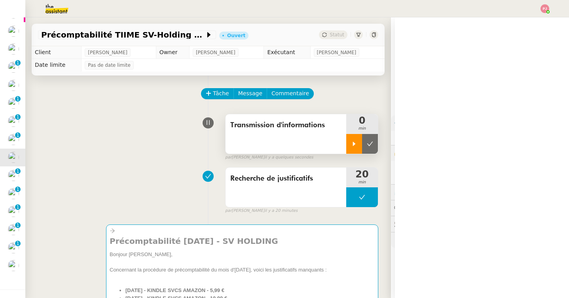
click at [355, 142] on icon at bounding box center [354, 144] width 6 height 6
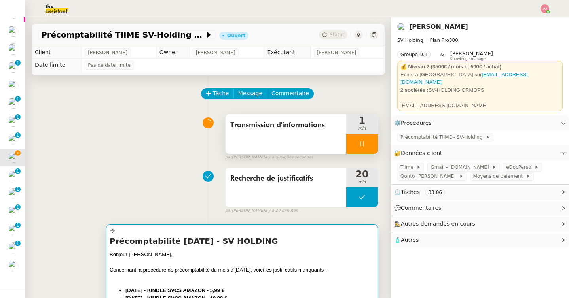
click at [243, 255] on div "Bonjour [PERSON_NAME]﻿," at bounding box center [242, 255] width 265 height 8
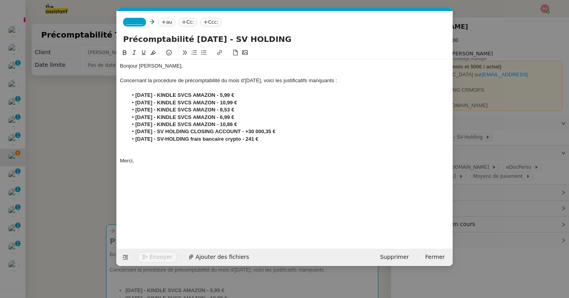
scroll to position [0, 17]
click at [140, 23] on span "_______" at bounding box center [134, 22] width 17 height 6
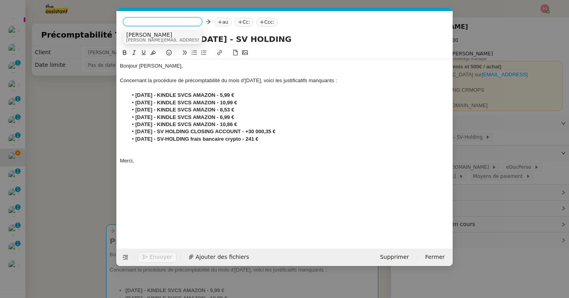
click at [153, 35] on span "[PERSON_NAME]" at bounding box center [182, 35] width 112 height 6
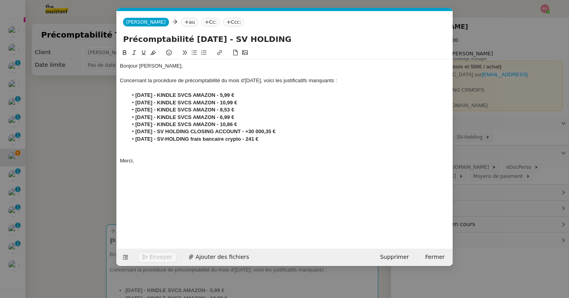
click at [181, 23] on nz-tag "au" at bounding box center [189, 22] width 17 height 9
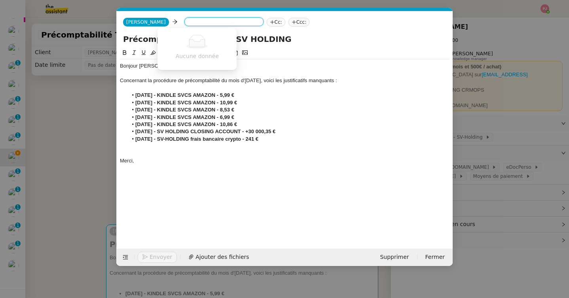
click at [102, 163] on nz-modal-container "Service TA - VOYAGE - PROPOSITION GLOBALE A utiliser dans le cadre de propositi…" at bounding box center [284, 149] width 569 height 298
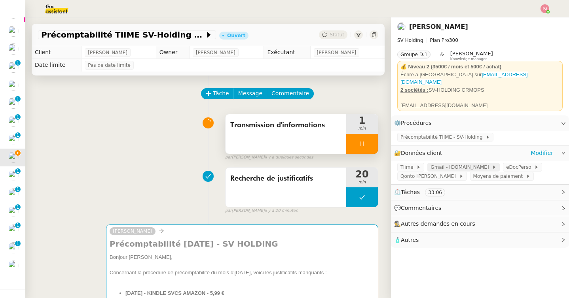
click at [440, 164] on span "Gmail - [DOMAIN_NAME]" at bounding box center [461, 167] width 61 height 8
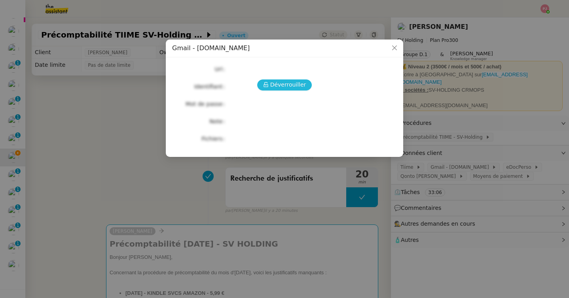
click at [293, 84] on span "Déverrouiller" at bounding box center [288, 84] width 36 height 9
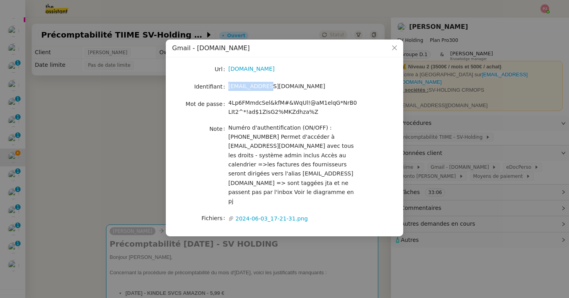
drag, startPoint x: 274, startPoint y: 86, endPoint x: 228, endPoint y: 87, distance: 45.5
click at [228, 87] on div "[EMAIL_ADDRESS][DOMAIN_NAME]" at bounding box center [293, 86] width 131 height 9
click at [84, 164] on nz-modal-container "Gmail - [DOMAIN_NAME] Url [DOMAIN_NAME] Identifiant [EMAIL_ADDRESS][DOMAIN_NAME…" at bounding box center [284, 149] width 569 height 298
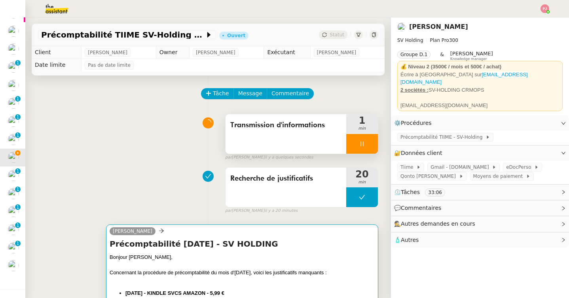
click at [153, 279] on div at bounding box center [242, 281] width 265 height 8
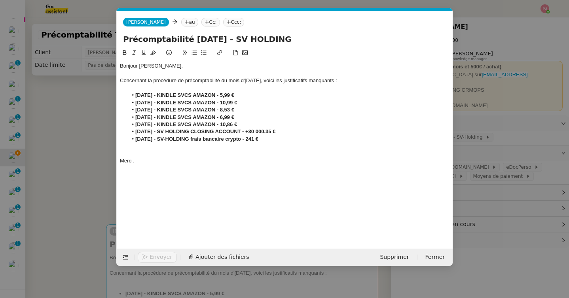
click at [161, 27] on div "[PERSON_NAME] au Cc: Ccc:" at bounding box center [285, 22] width 336 height 22
click at [181, 21] on nz-tag "au" at bounding box center [189, 22] width 17 height 9
paste input "[EMAIL_ADDRESS][DOMAIN_NAME]"
type input "[EMAIL_ADDRESS][DOMAIN_NAME]"
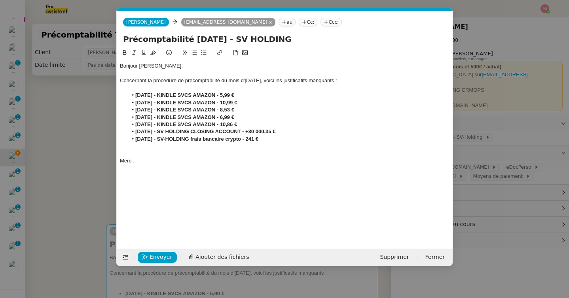
click at [80, 137] on nz-modal-container "Service TA - VOYAGE - PROPOSITION GLOBALE A utiliser dans le cadre de propositi…" at bounding box center [284, 149] width 569 height 298
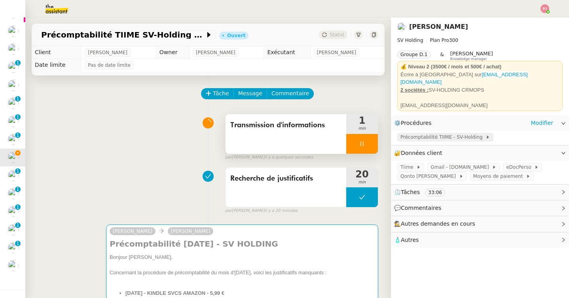
click at [458, 133] on span "Précomptabilité TIIME - SV-Holding" at bounding box center [442, 137] width 85 height 8
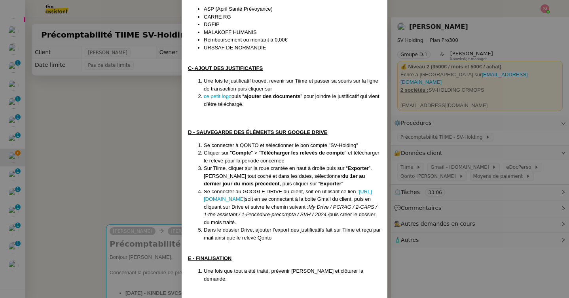
scroll to position [394, 0]
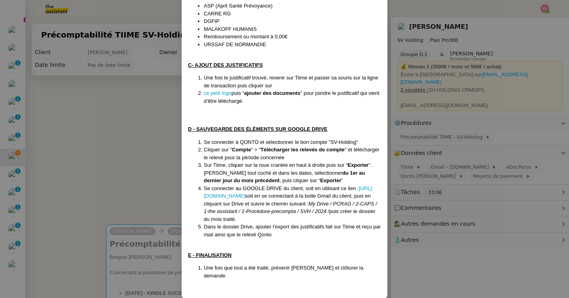
click at [120, 144] on nz-modal-container "Créée le [DATE] Contexte : [PERSON_NAME] souhaite que nous nous occupions de tr…" at bounding box center [284, 149] width 569 height 298
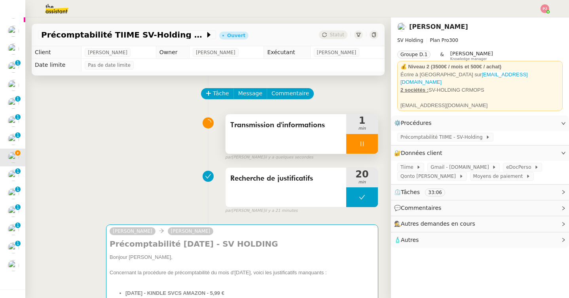
scroll to position [357, 0]
click at [212, 95] on button "Tâche" at bounding box center [217, 93] width 33 height 11
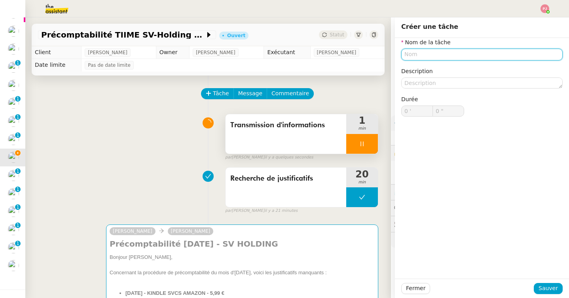
click at [425, 54] on input "text" at bounding box center [481, 54] width 161 height 11
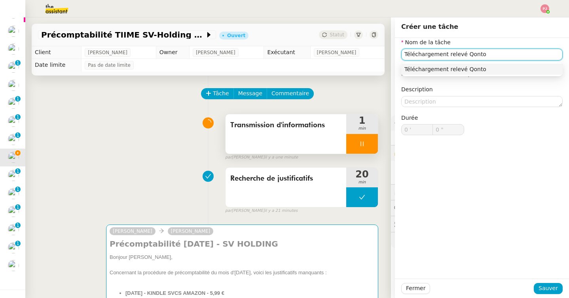
type input "Téléchargement relevé Qonto"
click at [549, 281] on div "Fermer Sauver" at bounding box center [482, 288] width 174 height 19
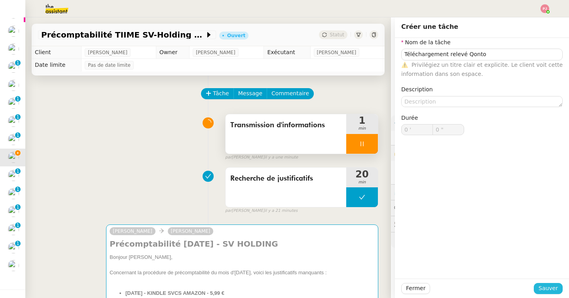
click at [549, 288] on span "Sauver" at bounding box center [548, 288] width 19 height 9
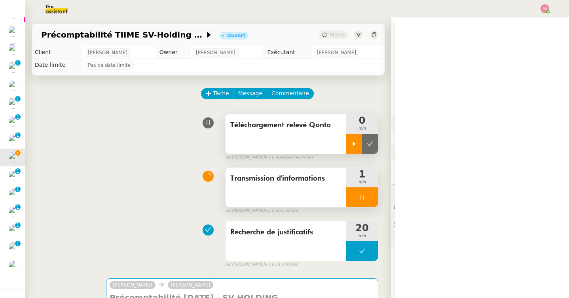
click at [355, 144] on icon at bounding box center [354, 144] width 3 height 4
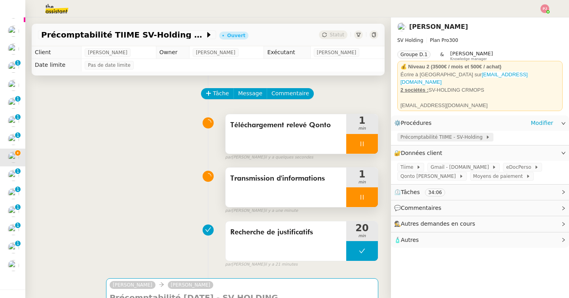
click at [422, 136] on span "Précomptabilité TIIME - SV-Holding" at bounding box center [442, 137] width 85 height 8
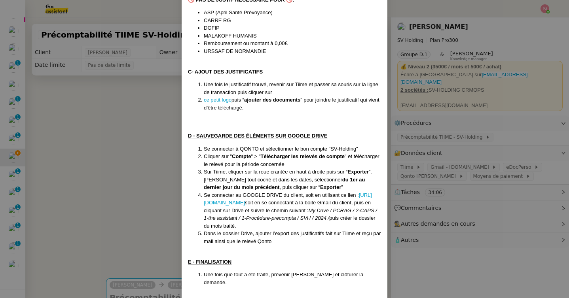
scroll to position [396, 0]
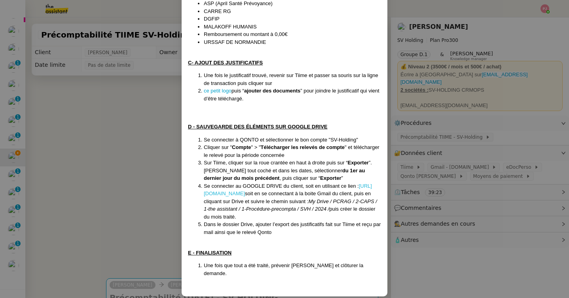
click at [275, 188] on link "[URL][DOMAIN_NAME]" at bounding box center [288, 190] width 168 height 14
click at [140, 157] on nz-modal-container "Créée le [DATE] Contexte : [PERSON_NAME] souhaite que nous nous occupions de tr…" at bounding box center [284, 149] width 569 height 298
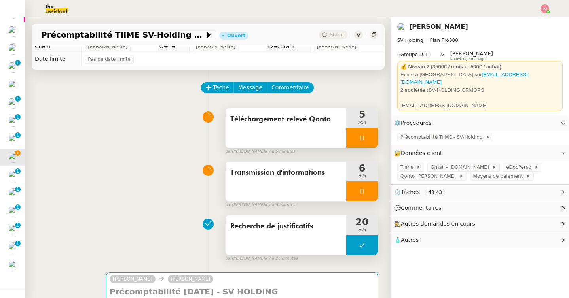
scroll to position [7, 0]
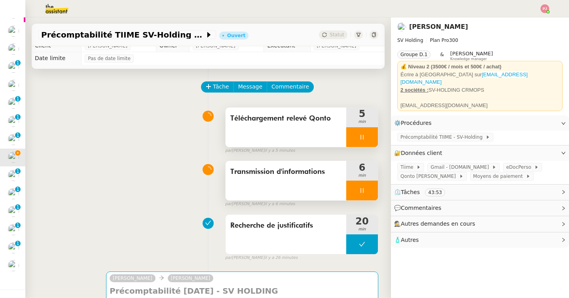
click at [362, 141] on div at bounding box center [362, 137] width 32 height 20
click at [370, 141] on button at bounding box center [370, 137] width 16 height 20
click at [372, 192] on div at bounding box center [362, 191] width 32 height 20
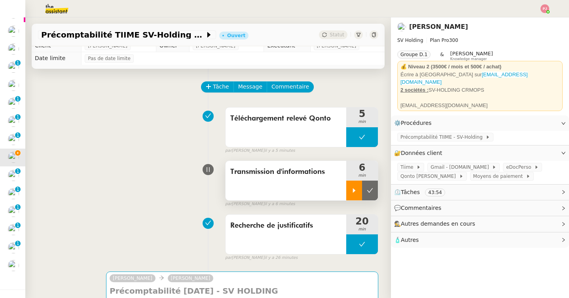
click at [372, 192] on icon at bounding box center [370, 191] width 6 height 6
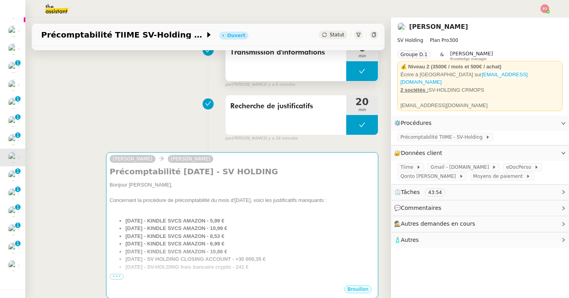
scroll to position [206, 0]
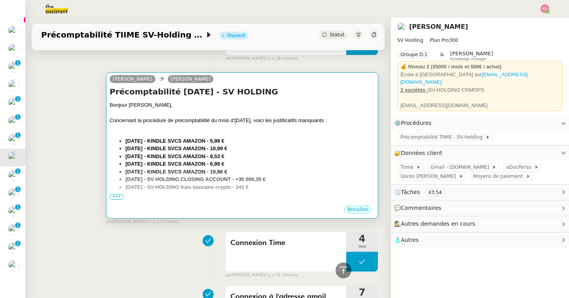
click at [288, 177] on li "[DATE] - SV HOLDING CLOSING ACCOUNT - +30 000,35 €" at bounding box center [249, 180] width 249 height 8
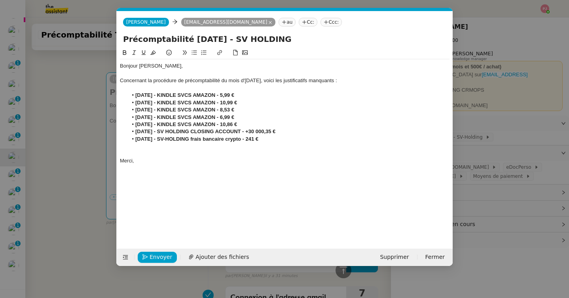
scroll to position [0, 17]
click at [156, 258] on span "Envoyer" at bounding box center [161, 257] width 23 height 9
click at [156, 258] on span "Confirmer l'envoi" at bounding box center [173, 257] width 47 height 9
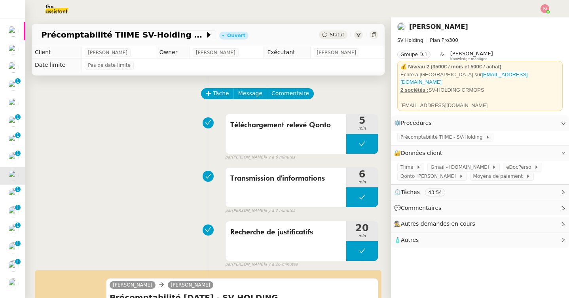
scroll to position [48, 0]
click at [288, 95] on span "Commentaire" at bounding box center [290, 93] width 38 height 9
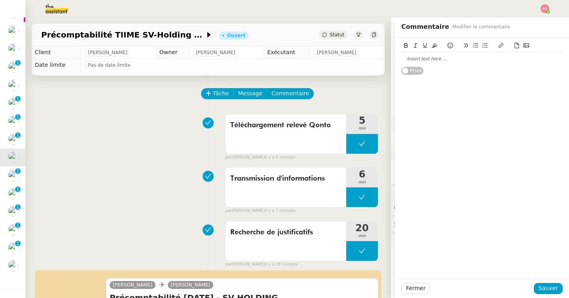
click at [426, 59] on div at bounding box center [481, 58] width 161 height 7
click at [550, 292] on span "Sauver" at bounding box center [548, 288] width 19 height 9
